Goal: Task Accomplishment & Management: Complete application form

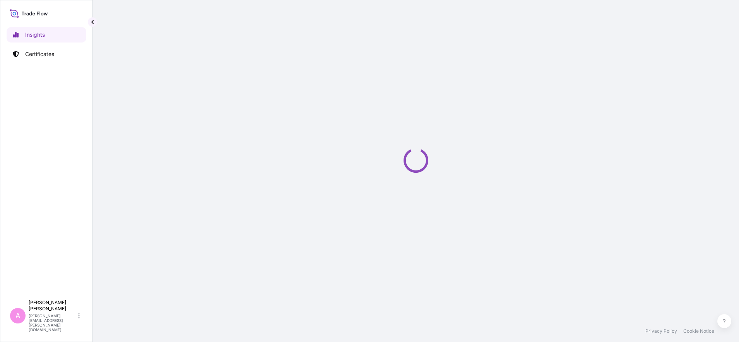
select select "2025"
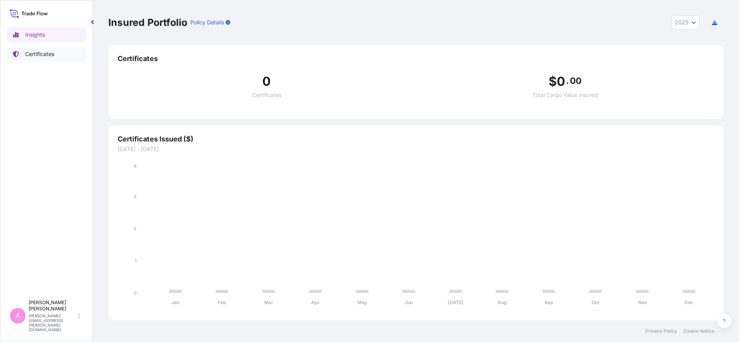
click at [44, 52] on p "Certificates" at bounding box center [39, 54] width 29 height 8
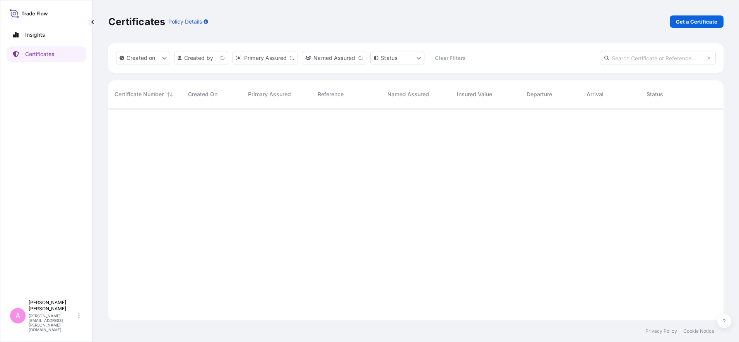
scroll to position [209, 608]
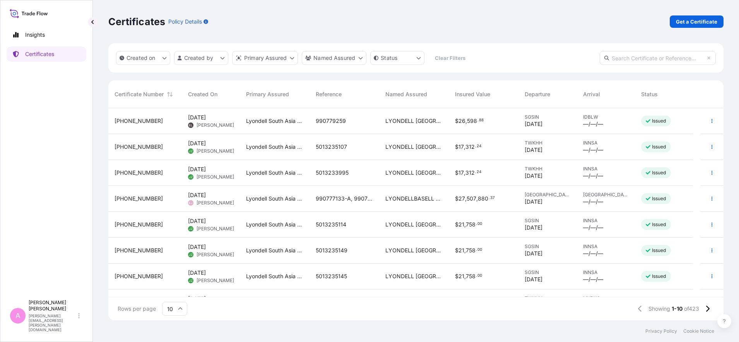
click at [651, 53] on input "text" at bounding box center [658, 58] width 116 height 14
paste input "990745000"
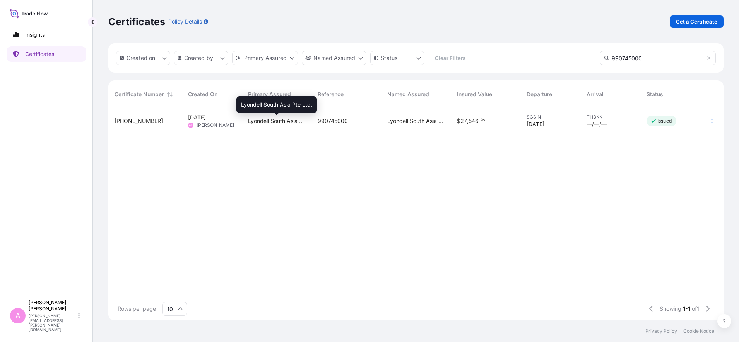
type input "990745000"
click at [275, 120] on span "Lyondell South Asia Pte Ltd." at bounding box center [276, 121] width 57 height 8
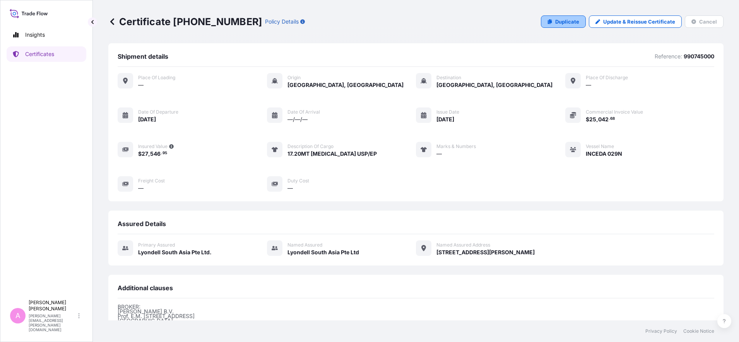
click at [550, 20] on link "Duplicate" at bounding box center [563, 21] width 45 height 12
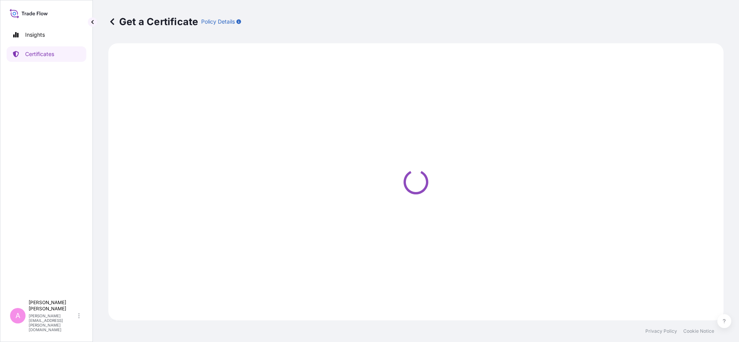
select select "Sea"
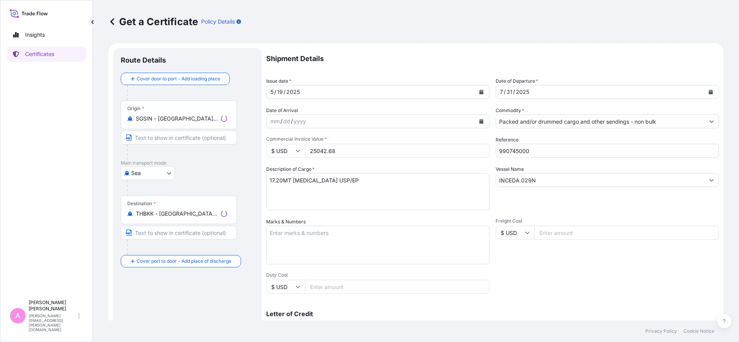
select select "32022"
click at [709, 92] on icon "Calendar" at bounding box center [711, 92] width 4 height 5
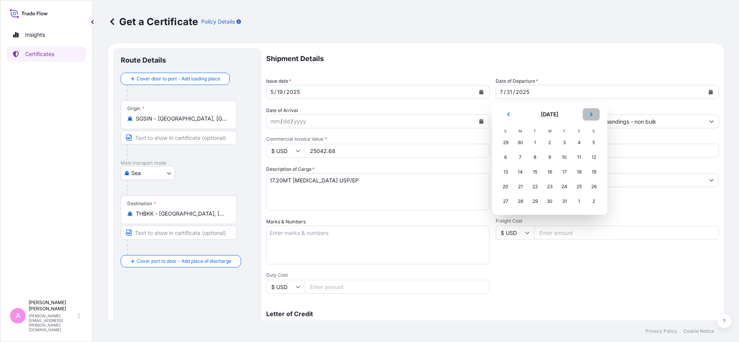
click at [589, 113] on icon "Next" at bounding box center [591, 114] width 5 height 5
click at [550, 157] on div "10" at bounding box center [550, 157] width 14 height 14
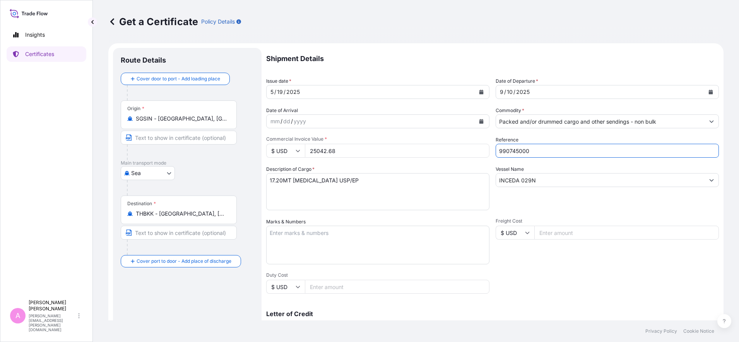
drag, startPoint x: 537, startPoint y: 150, endPoint x: 460, endPoint y: 144, distance: 77.7
click at [460, 144] on div "Shipment Details Issue date * [DATE] Date of Departure * [DATE] Date of Arrival…" at bounding box center [492, 232] width 453 height 369
paste input "501324639"
type input "5013246390"
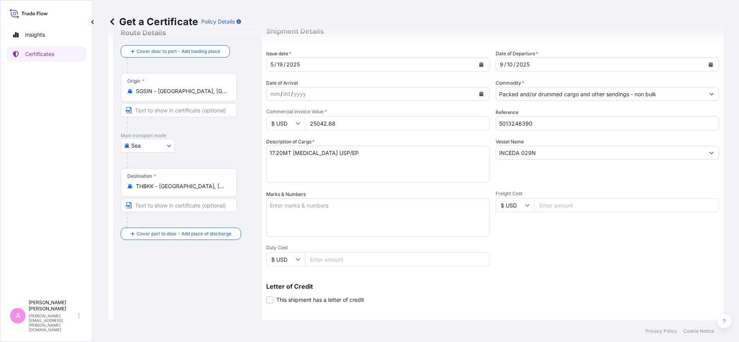
scroll to position [48, 0]
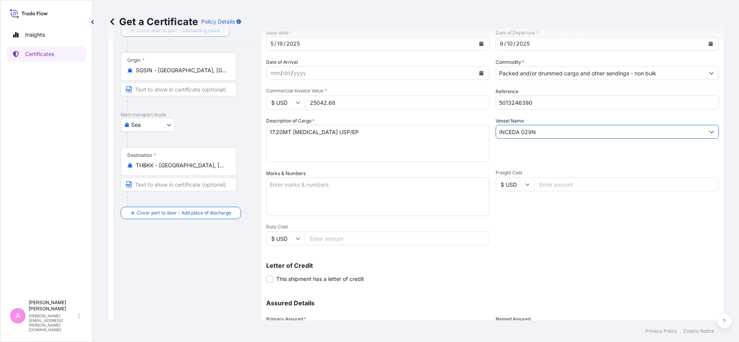
drag, startPoint x: 550, startPoint y: 132, endPoint x: 467, endPoint y: 123, distance: 83.3
click at [467, 123] on div "Shipment Details Issue date * [DATE] Date of Departure * [DATE] Date of Arrival…" at bounding box center [492, 184] width 453 height 369
paste input "BALTRUM / 028"
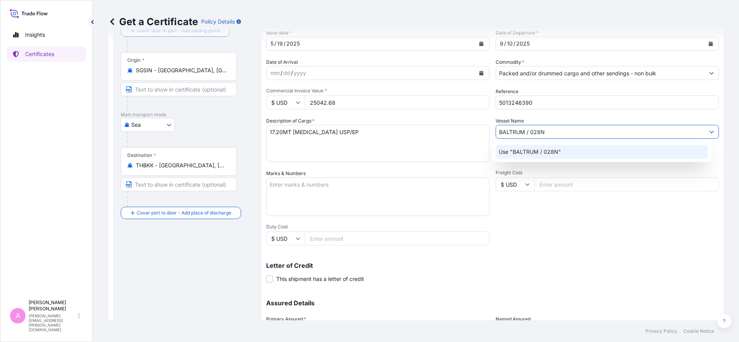
type input "BALTRUM / 028N"
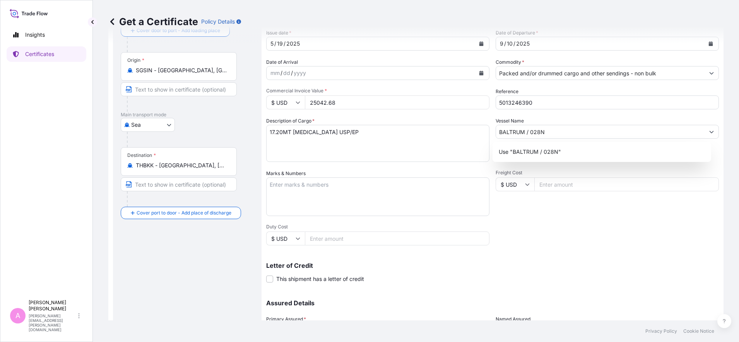
click at [720, 170] on div "Get a Certificate Policy Details Route Details Cover door to port - Add loading…" at bounding box center [416, 160] width 646 height 321
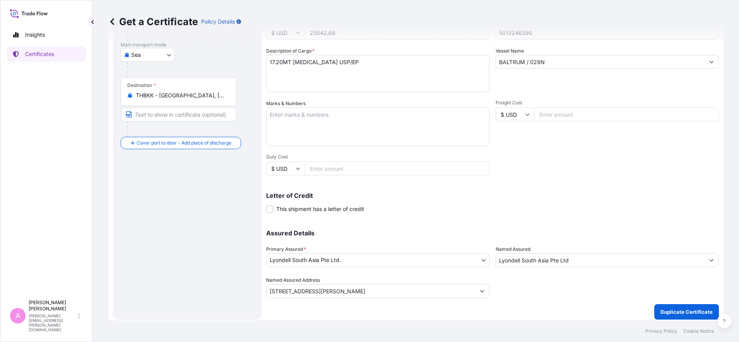
scroll to position [122, 0]
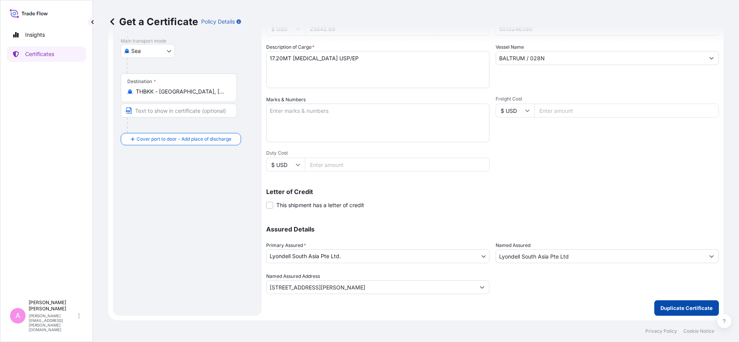
click at [666, 308] on p "Duplicate Certificate" at bounding box center [686, 308] width 52 height 8
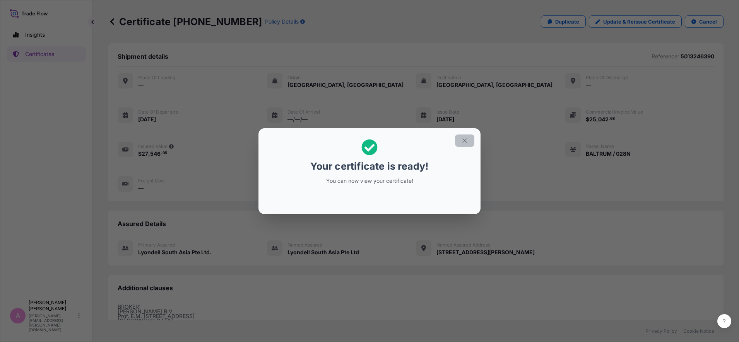
click at [463, 141] on icon "button" at bounding box center [464, 140] width 7 height 7
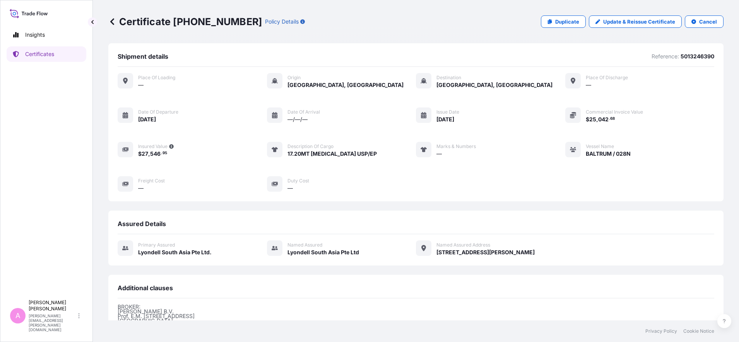
click at [111, 24] on icon at bounding box center [112, 22] width 8 height 8
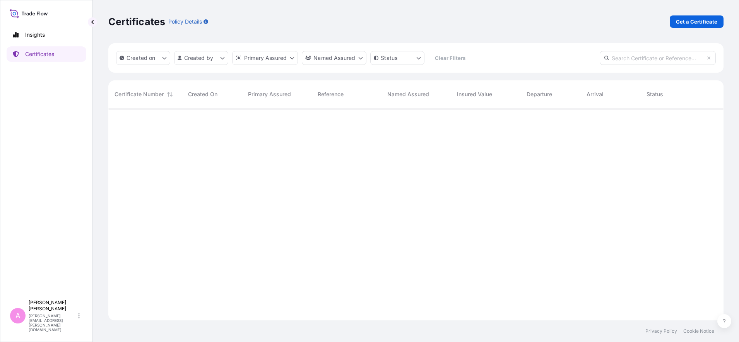
scroll to position [209, 608]
click at [634, 58] on input "text" at bounding box center [658, 58] width 116 height 14
paste input "990771981"
type input "990771981"
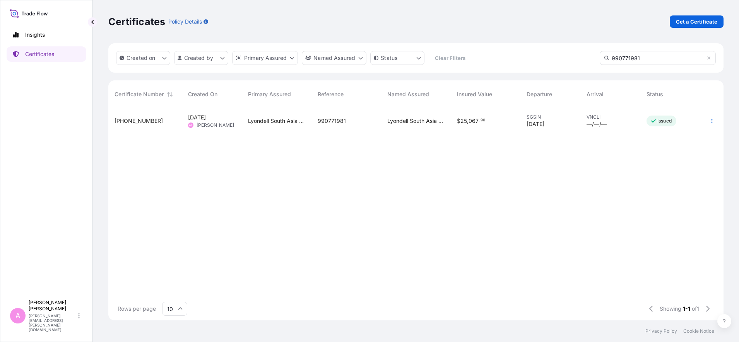
click at [496, 123] on div "$ 25 , 067 . 90" at bounding box center [485, 121] width 57 height 8
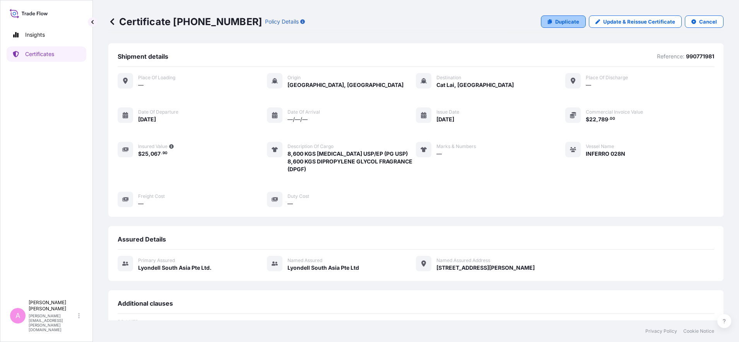
click at [565, 21] on p "Duplicate" at bounding box center [567, 22] width 24 height 8
select select "Sea"
select select "32022"
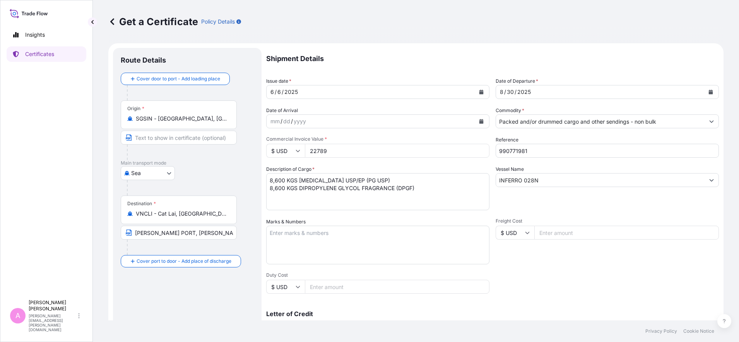
click at [709, 91] on icon "Calendar" at bounding box center [711, 92] width 4 height 5
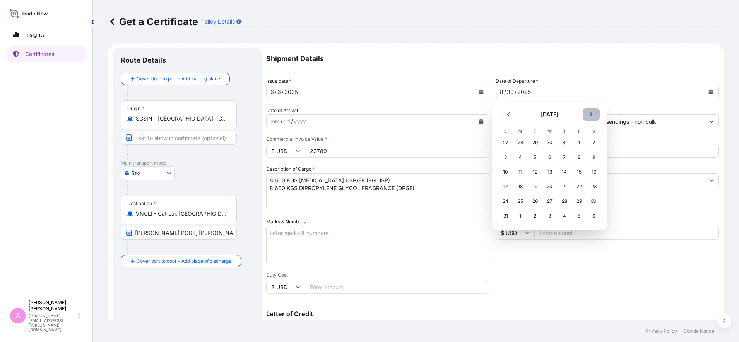
click at [594, 115] on button "Next" at bounding box center [591, 114] width 17 height 12
click at [561, 157] on div "11" at bounding box center [564, 157] width 14 height 14
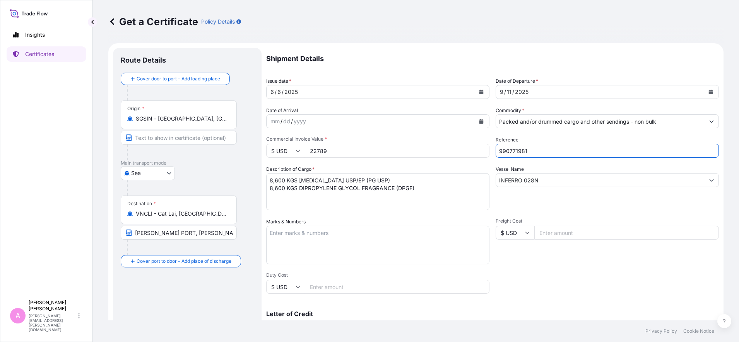
drag, startPoint x: 533, startPoint y: 150, endPoint x: 439, endPoint y: 143, distance: 94.6
click at [439, 143] on div "Shipment Details Issue date * [DATE] Date of Departure * [DATE] Date of Arrival…" at bounding box center [492, 232] width 453 height 369
paste input "5013189925"
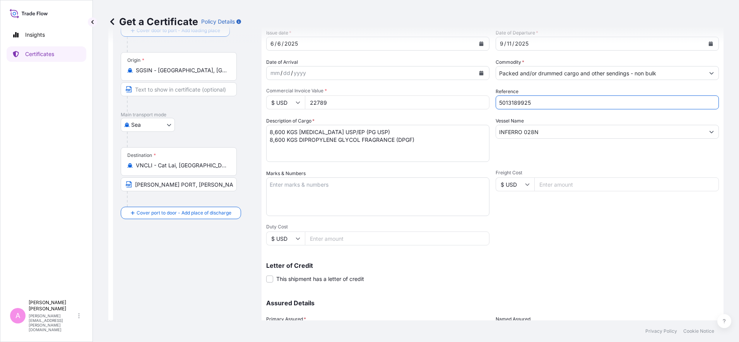
type input "5013189925"
drag, startPoint x: 343, startPoint y: 103, endPoint x: 4, endPoint y: 97, distance: 338.5
click at [8, 99] on div "Insights Certificates A [PERSON_NAME] [PERSON_NAME][EMAIL_ADDRESS][PERSON_NAME]…" at bounding box center [369, 171] width 739 height 342
type input "19780"
drag, startPoint x: 426, startPoint y: 138, endPoint x: 239, endPoint y: 139, distance: 186.5
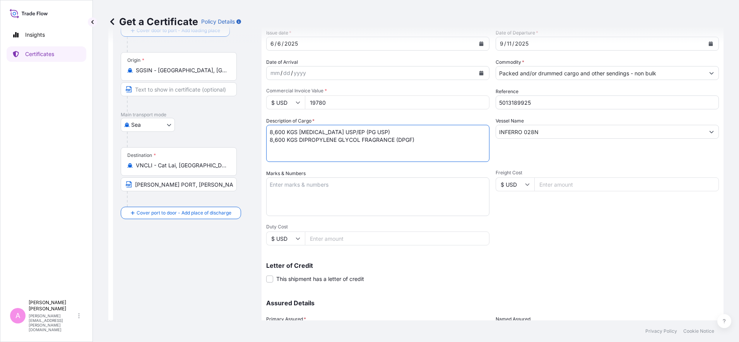
click at [239, 139] on form "Route Details Cover door to port - Add loading place Place of loading Road / [G…" at bounding box center [415, 195] width 615 height 400
drag, startPoint x: 273, startPoint y: 132, endPoint x: 292, endPoint y: 133, distance: 19.4
click at [274, 133] on textarea "8,600 KGS [MEDICAL_DATA] USP/EP (PG USP) 8,600 KGS DIPROPYLENE GLYCOL FRAGRANCE…" at bounding box center [377, 143] width 223 height 37
type textarea "17,200 KGS [MEDICAL_DATA] USP/EP (PG USP)"
drag, startPoint x: 535, startPoint y: 132, endPoint x: 428, endPoint y: 125, distance: 107.4
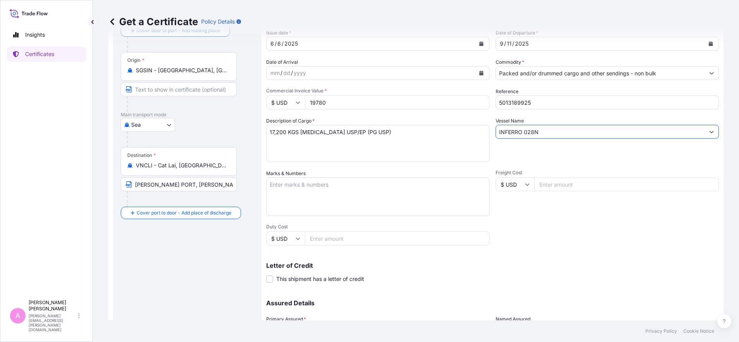
click at [429, 125] on div "Shipment Details Issue date * [DATE] Date of Departure * [DATE] Date of Arrival…" at bounding box center [492, 184] width 453 height 369
paste input "[PERSON_NAME] 011"
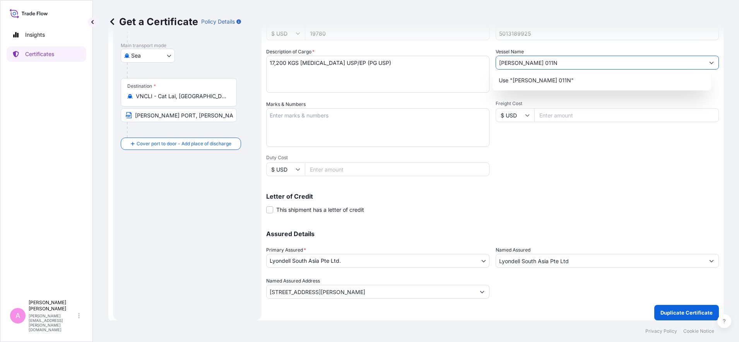
scroll to position [122, 0]
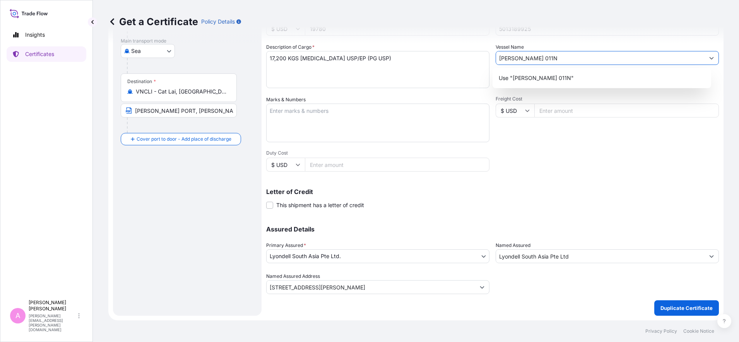
type input "[PERSON_NAME] 011N"
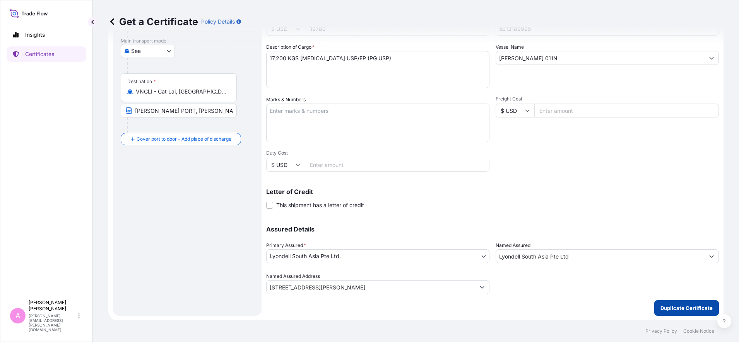
click at [663, 309] on p "Duplicate Certificate" at bounding box center [686, 308] width 52 height 8
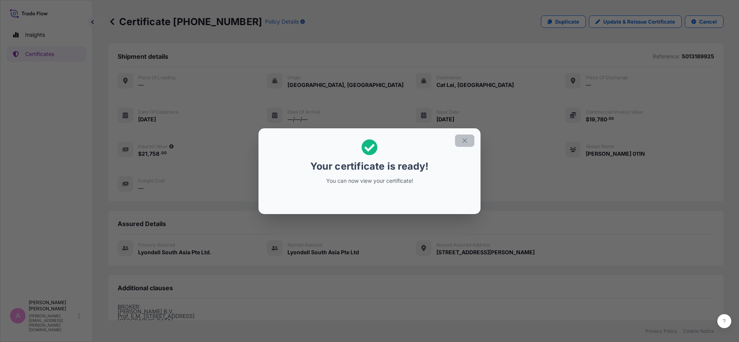
click at [463, 139] on icon "button" at bounding box center [464, 140] width 4 height 4
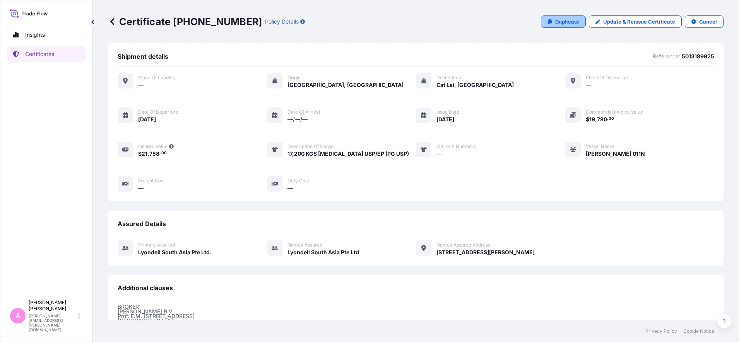
click at [555, 21] on p "Duplicate" at bounding box center [567, 22] width 24 height 8
select select "Sea"
select select "32022"
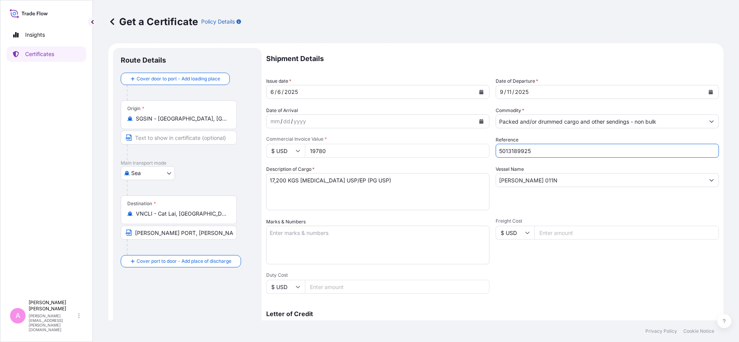
drag, startPoint x: 545, startPoint y: 154, endPoint x: 431, endPoint y: 148, distance: 114.6
click at [431, 148] on div "Shipment Details Issue date * [DATE] Date of Departure * [DATE] Date of Arrival…" at bounding box center [492, 232] width 453 height 369
paste input "22938"
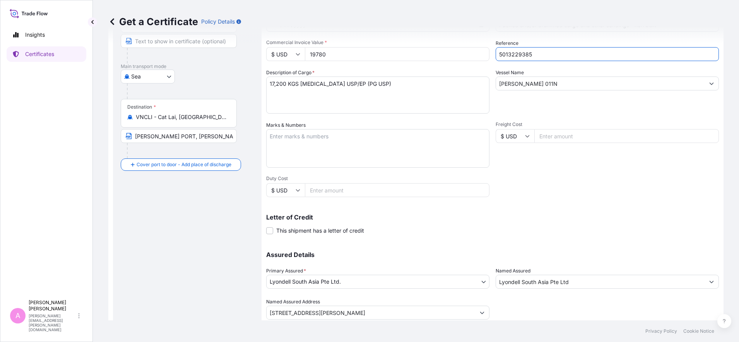
scroll to position [122, 0]
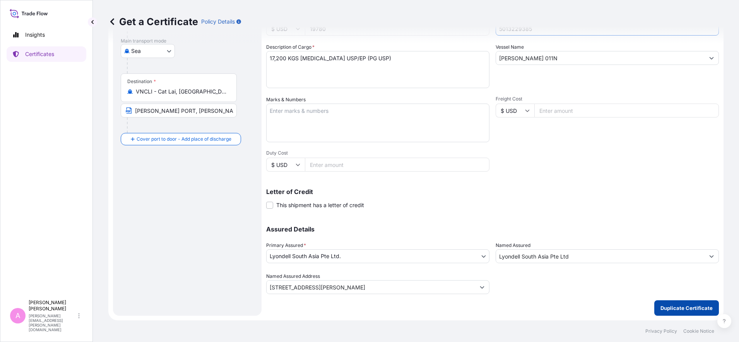
type input "5013229385"
click at [668, 309] on p "Duplicate Certificate" at bounding box center [686, 308] width 52 height 8
